Goal: Transaction & Acquisition: Purchase product/service

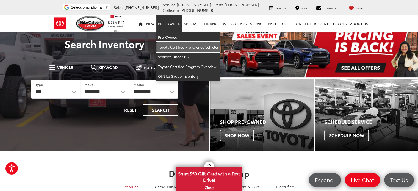
click at [181, 47] on link "Toyota Certified Pre-Owned Vehicles" at bounding box center [188, 47] width 64 height 10
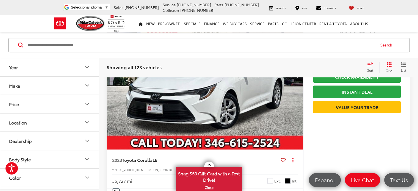
scroll to position [571, 0]
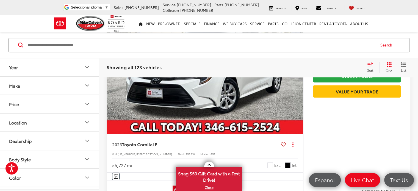
click at [54, 85] on button "Make" at bounding box center [49, 85] width 99 height 18
click at [28, 113] on label "Toyota (123)" at bounding box center [25, 109] width 22 height 22
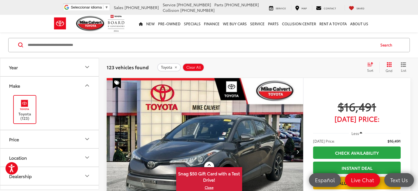
click at [83, 71] on button "Year" at bounding box center [49, 67] width 99 height 18
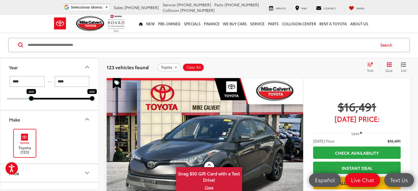
drag, startPoint x: 8, startPoint y: 98, endPoint x: 27, endPoint y: 99, distance: 19.8
click at [27, 99] on div "2020 2025" at bounding box center [49, 99] width 85 height 2
type input "****"
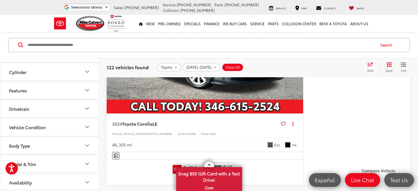
scroll to position [142, 0]
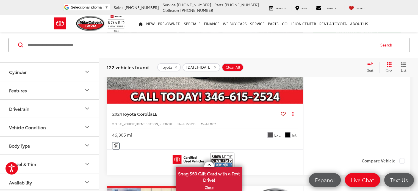
click at [40, 159] on button "Model & Trim" at bounding box center [49, 164] width 99 height 18
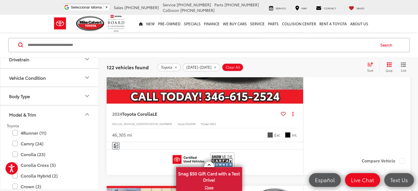
scroll to position [292, 0]
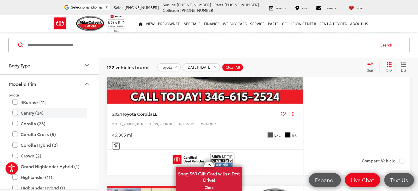
click at [16, 108] on label "Camry (24)" at bounding box center [49, 113] width 74 height 10
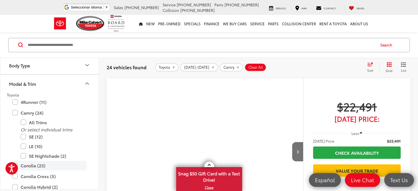
scroll to position [323, 0]
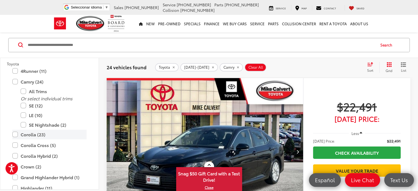
click at [14, 133] on label "Corolla (23)" at bounding box center [49, 135] width 74 height 10
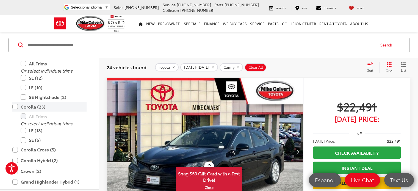
scroll to position [381, 0]
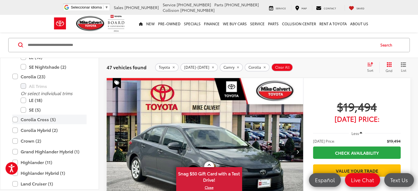
click at [16, 116] on label "Corolla Cross (5)" at bounding box center [49, 120] width 74 height 10
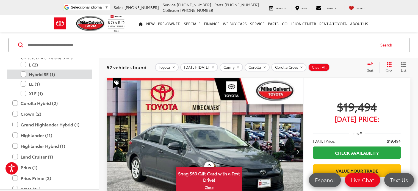
scroll to position [378, 0]
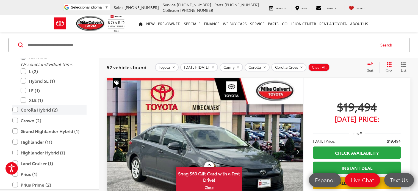
click at [18, 108] on label "Corolla Hybrid (2)" at bounding box center [49, 110] width 74 height 10
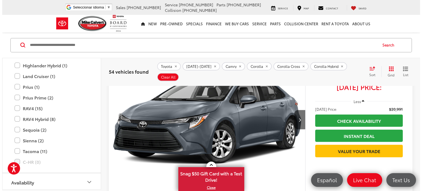
scroll to position [980, 0]
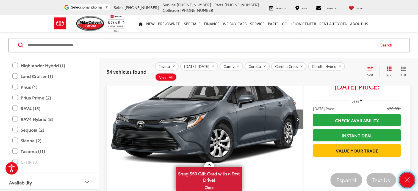
click at [404, 177] on icon "Close" at bounding box center [407, 180] width 8 height 8
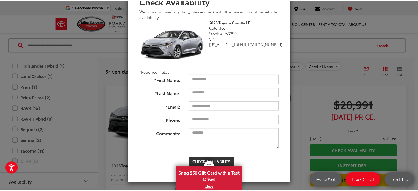
scroll to position [0, 0]
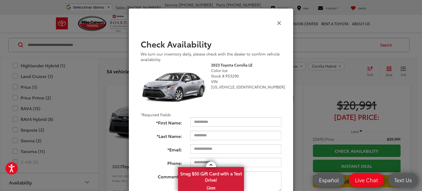
click at [277, 21] on icon "Close" at bounding box center [279, 23] width 4 height 6
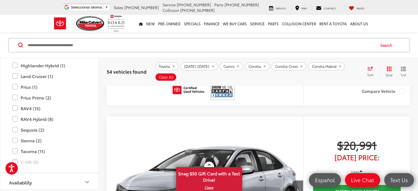
scroll to position [1140, 0]
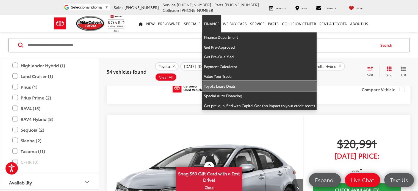
click at [216, 87] on link "Toyota Lease Deals" at bounding box center [259, 86] width 114 height 10
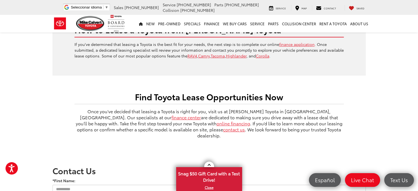
scroll to position [309, 0]
click at [216, 121] on link "online financing" at bounding box center [233, 124] width 34 height 6
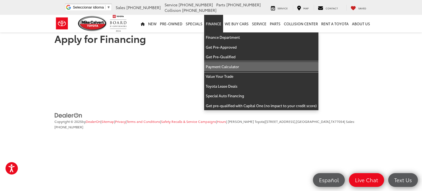
click at [221, 65] on link "Payment Calculator" at bounding box center [261, 67] width 114 height 10
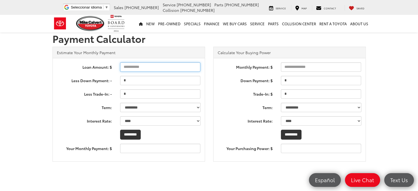
click at [140, 66] on input "Loan Amount: $" at bounding box center [160, 66] width 80 height 9
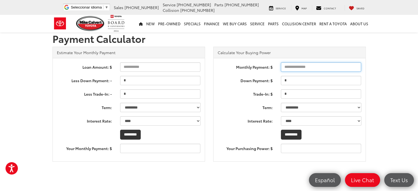
click at [321, 65] on input "Monthly Payment: $" at bounding box center [321, 66] width 80 height 9
type input "***"
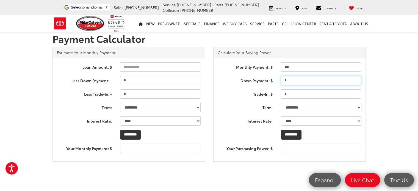
type input "*****"
click at [313, 80] on input "*" at bounding box center [321, 80] width 80 height 9
click at [313, 80] on input "Down Payment: $" at bounding box center [321, 80] width 80 height 9
type input "****"
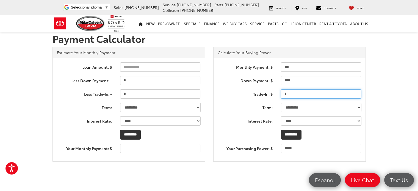
type input "*****"
click at [310, 96] on input "*" at bounding box center [321, 93] width 80 height 9
click at [321, 109] on select "********* ********* ********* ********* ********* ********* ********* *********" at bounding box center [321, 107] width 80 height 9
select select "**"
click at [281, 103] on select "********* ********* ********* ********* ********* ********* ********* *********" at bounding box center [321, 107] width 80 height 9
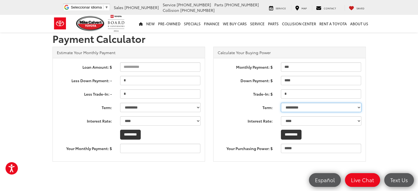
type input "*****"
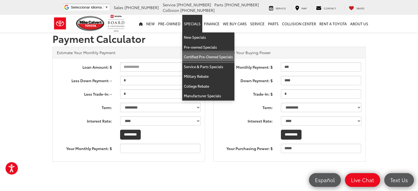
click at [204, 56] on link "Certified Pre-Owned Specials" at bounding box center [208, 57] width 52 height 10
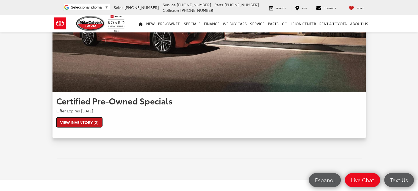
click at [90, 121] on link "View Inventory (2)" at bounding box center [79, 122] width 46 height 10
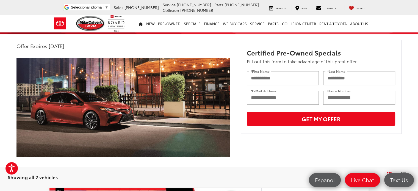
scroll to position [12, 0]
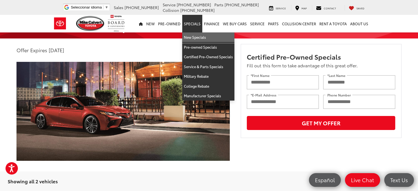
click at [200, 38] on link "New Specials" at bounding box center [208, 37] width 52 height 10
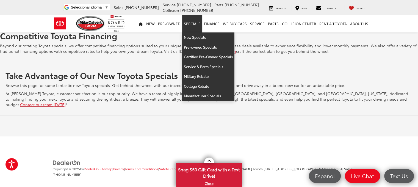
scroll to position [1062, 0]
click at [211, 82] on link "College Rebate" at bounding box center [208, 86] width 52 height 10
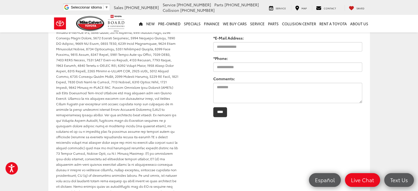
scroll to position [513, 0]
